Goal: Find specific page/section: Find specific page/section

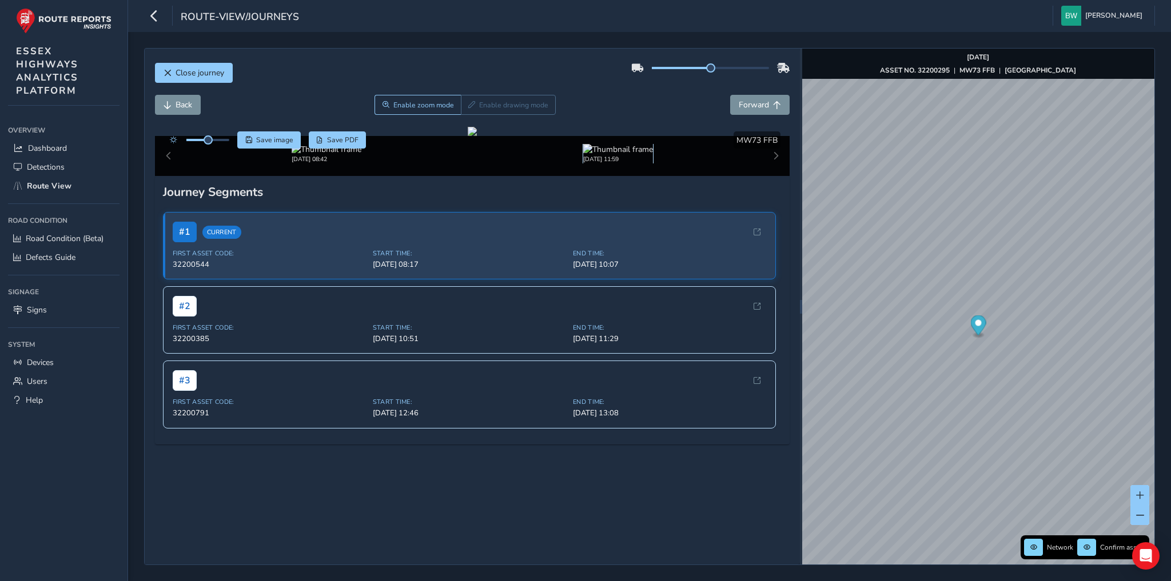
click at [616, 155] on img at bounding box center [618, 149] width 70 height 11
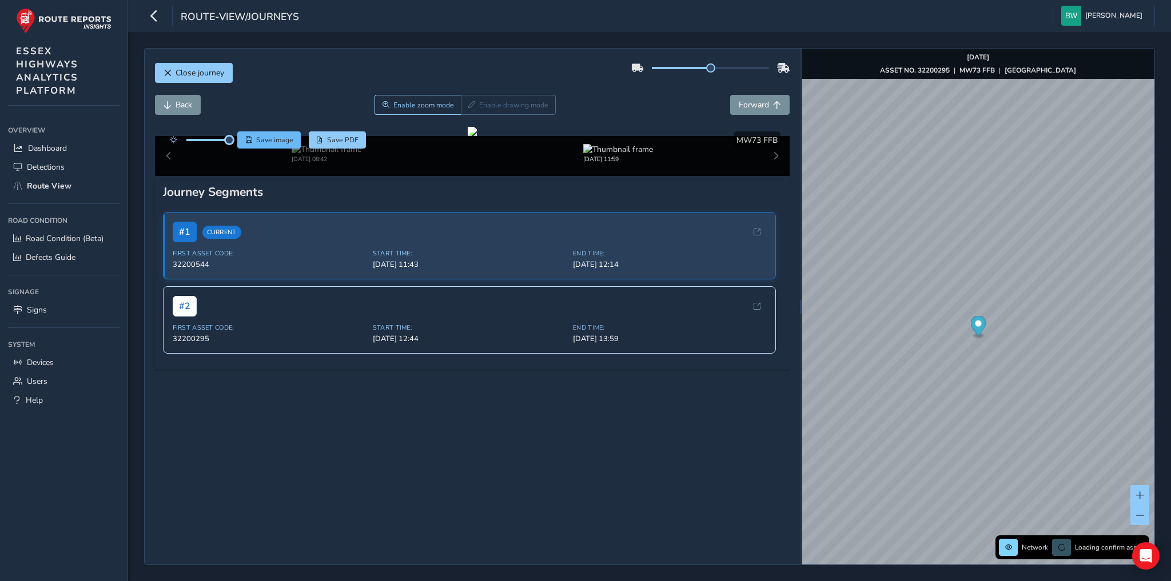
drag, startPoint x: 209, startPoint y: 138, endPoint x: 237, endPoint y: 138, distance: 28.0
click at [237, 138] on div "Save image Save PDF" at bounding box center [265, 139] width 202 height 17
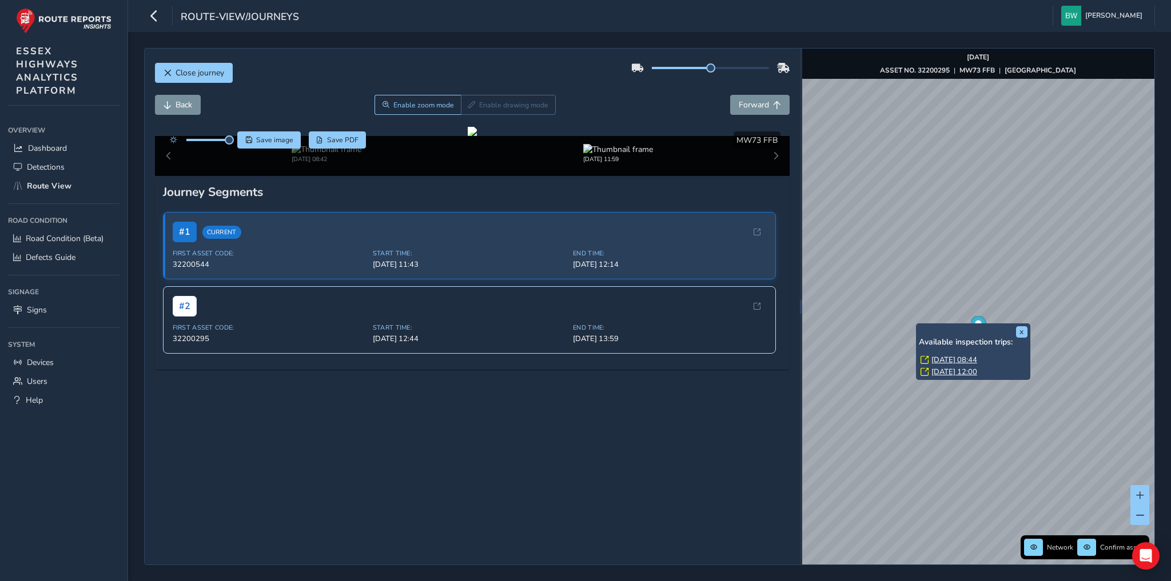
click at [953, 359] on link "[DATE] 08:44" at bounding box center [954, 360] width 46 height 10
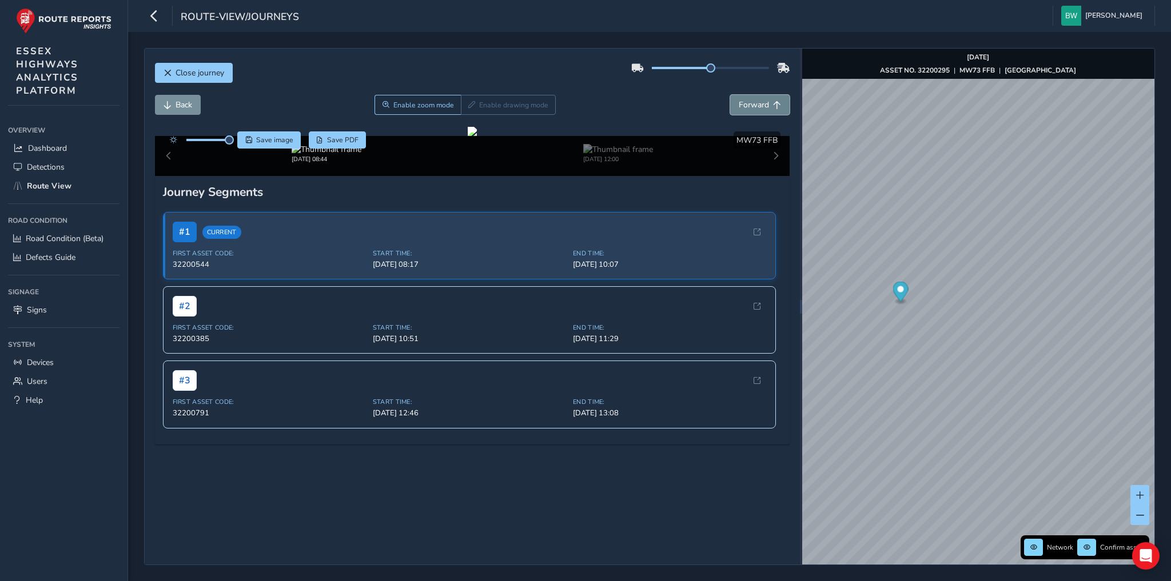
click at [741, 98] on button "Forward" at bounding box center [759, 105] width 59 height 20
click at [182, 103] on span "Back" at bounding box center [183, 104] width 17 height 11
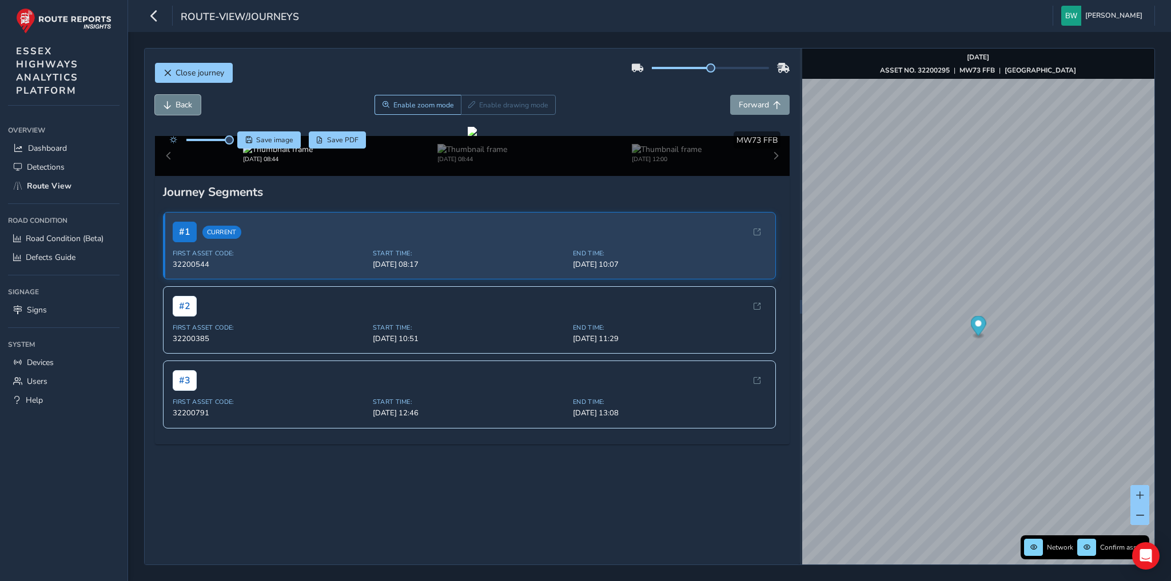
click at [182, 103] on span "Back" at bounding box center [183, 104] width 17 height 11
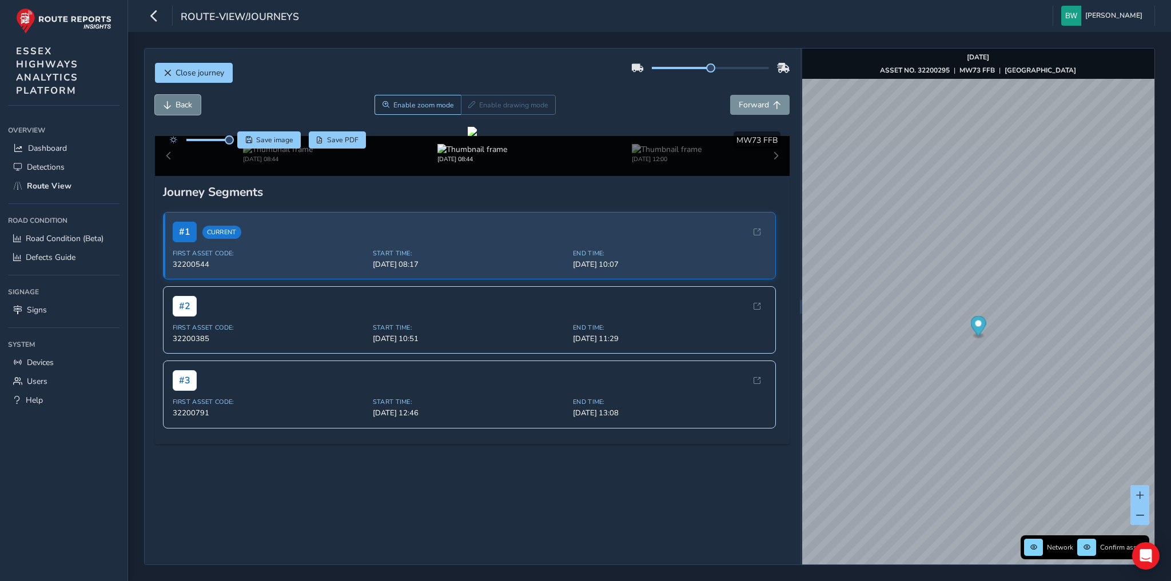
click at [182, 103] on span "Back" at bounding box center [183, 104] width 17 height 11
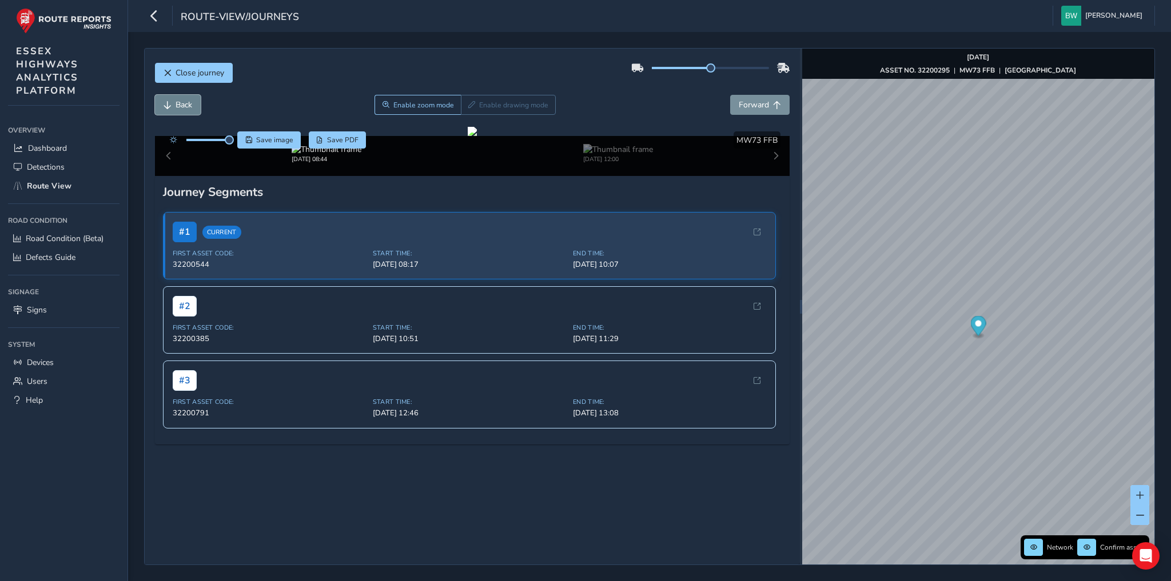
click at [182, 103] on span "Back" at bounding box center [183, 104] width 17 height 11
click at [738, 100] on span "Forward" at bounding box center [753, 104] width 30 height 11
